Goal: Task Accomplishment & Management: Use online tool/utility

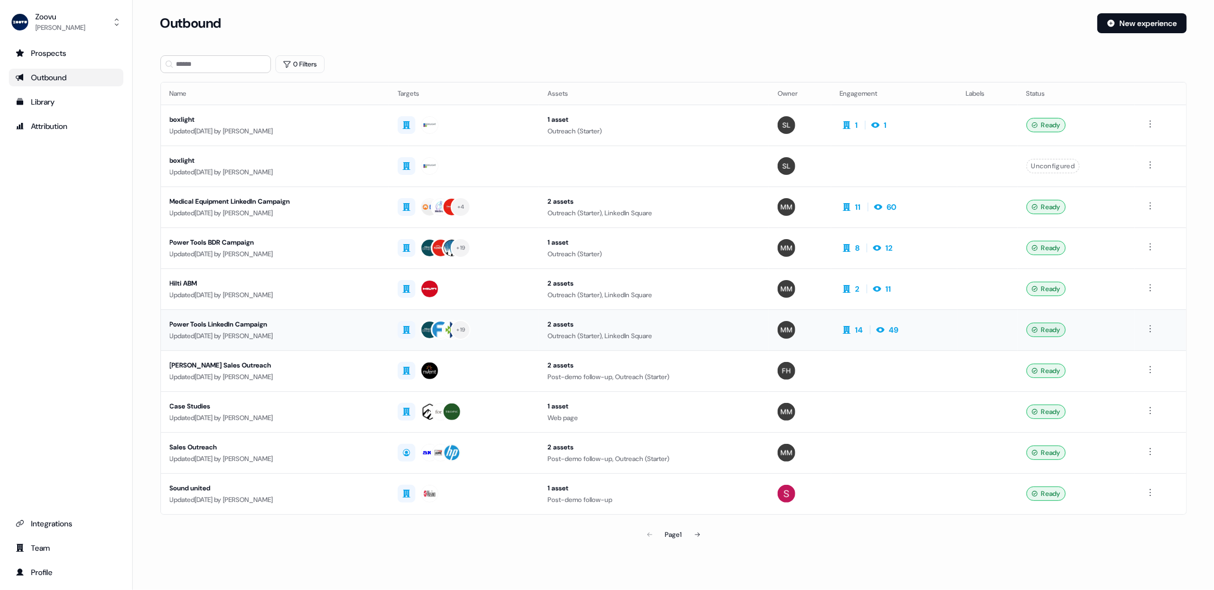
click at [685, 319] on div "2 assets" at bounding box center [654, 324] width 212 height 11
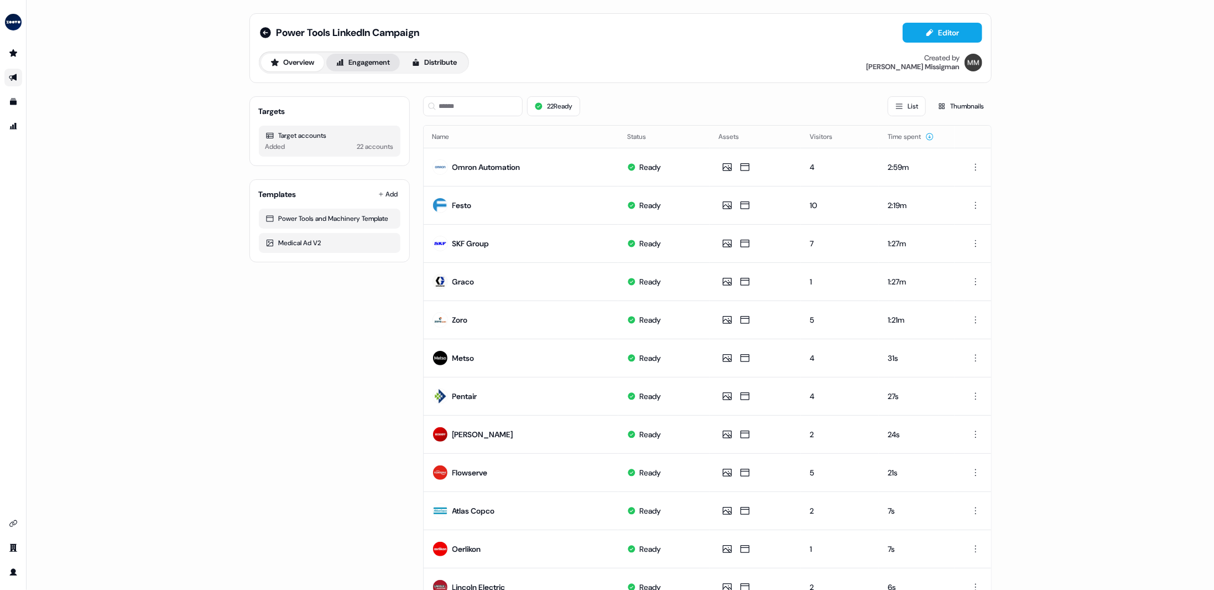
click at [370, 62] on button "Engagement" at bounding box center [363, 63] width 74 height 18
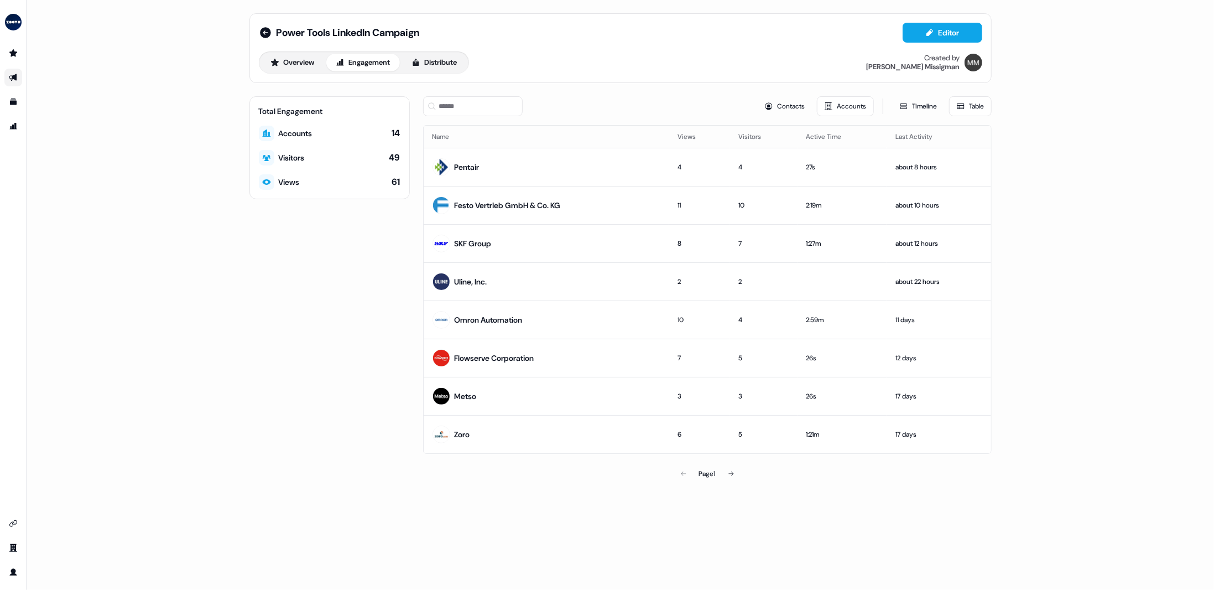
click at [12, 71] on link "Go to outbound experience" at bounding box center [13, 78] width 18 height 18
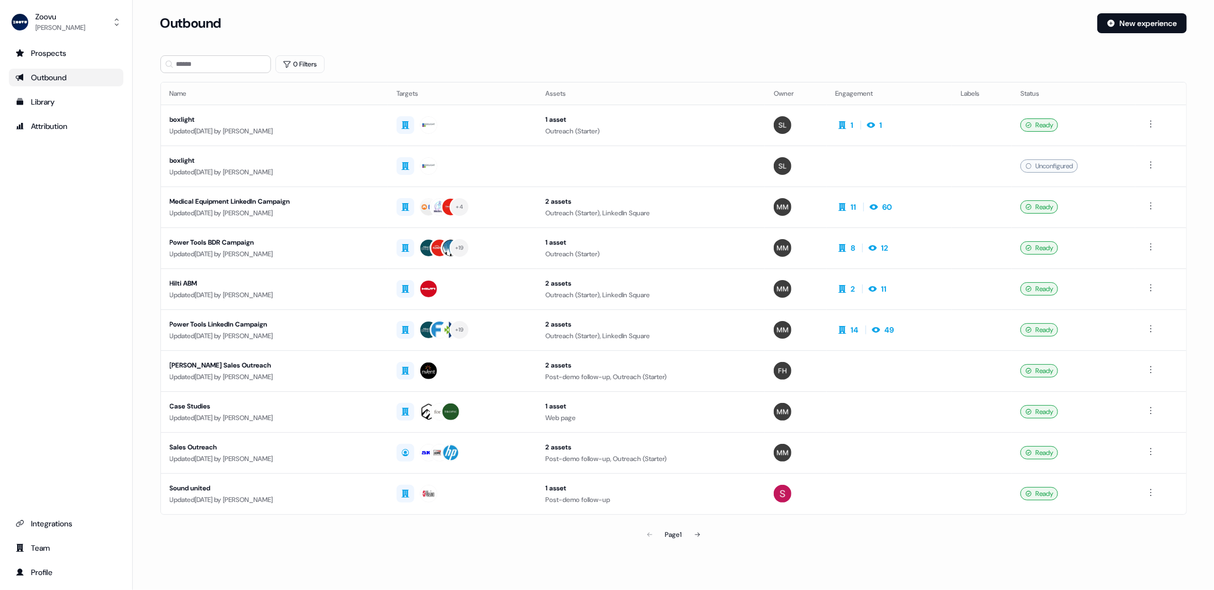
click at [11, 372] on div "Prospects Outbound Library Attribution Integrations Team Profile" at bounding box center [66, 312] width 115 height 537
